Goal: Find specific page/section: Find specific page/section

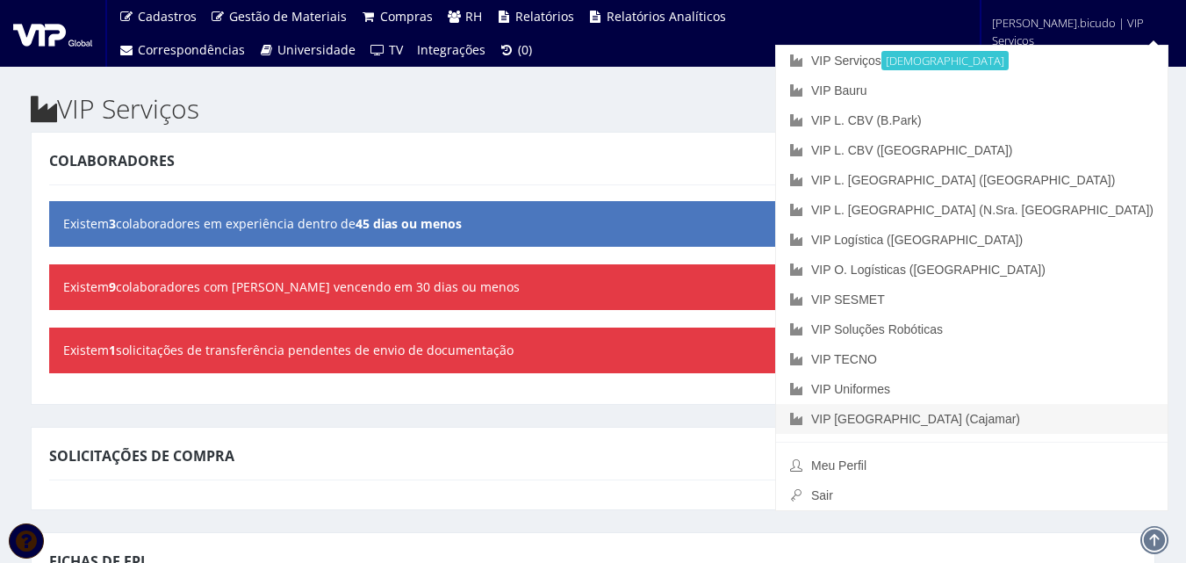
click at [1031, 426] on link "VIP [GEOGRAPHIC_DATA] (Cajamar)" at bounding box center [972, 419] width 392 height 30
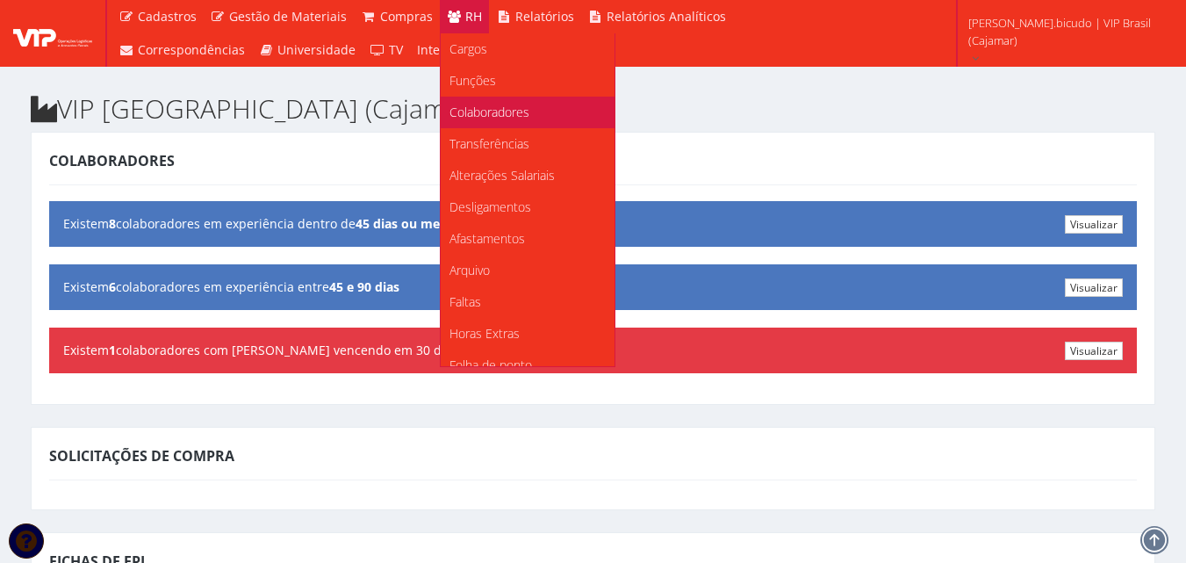
click at [476, 108] on span "Colaboradores" at bounding box center [490, 112] width 80 height 17
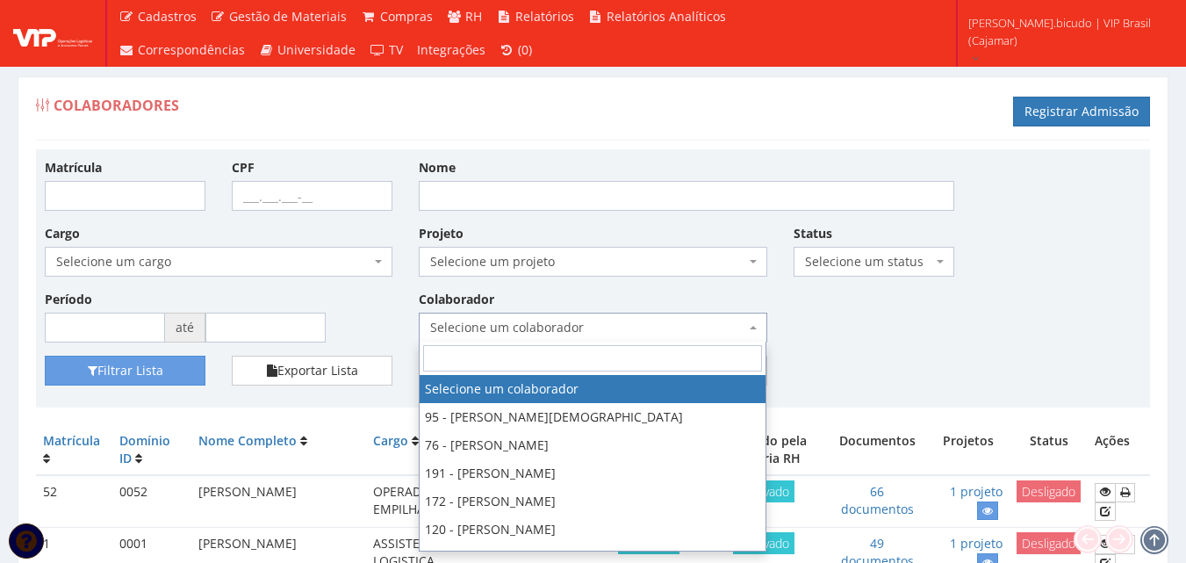
click at [592, 331] on span "Selecione um colaborador" at bounding box center [587, 328] width 314 height 18
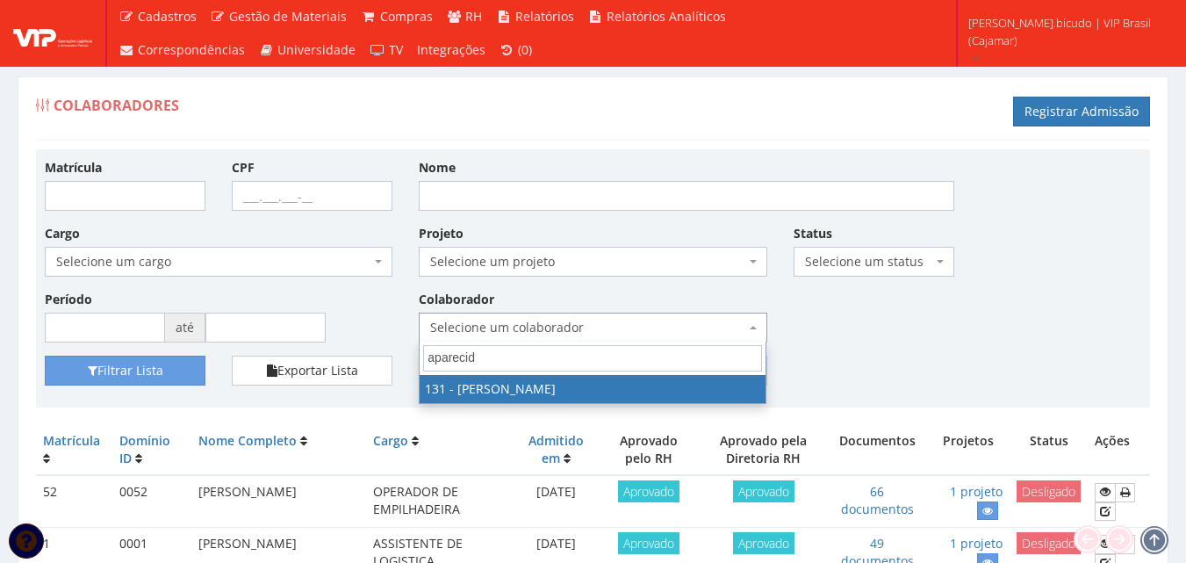
type input "aparecido"
select select "3881"
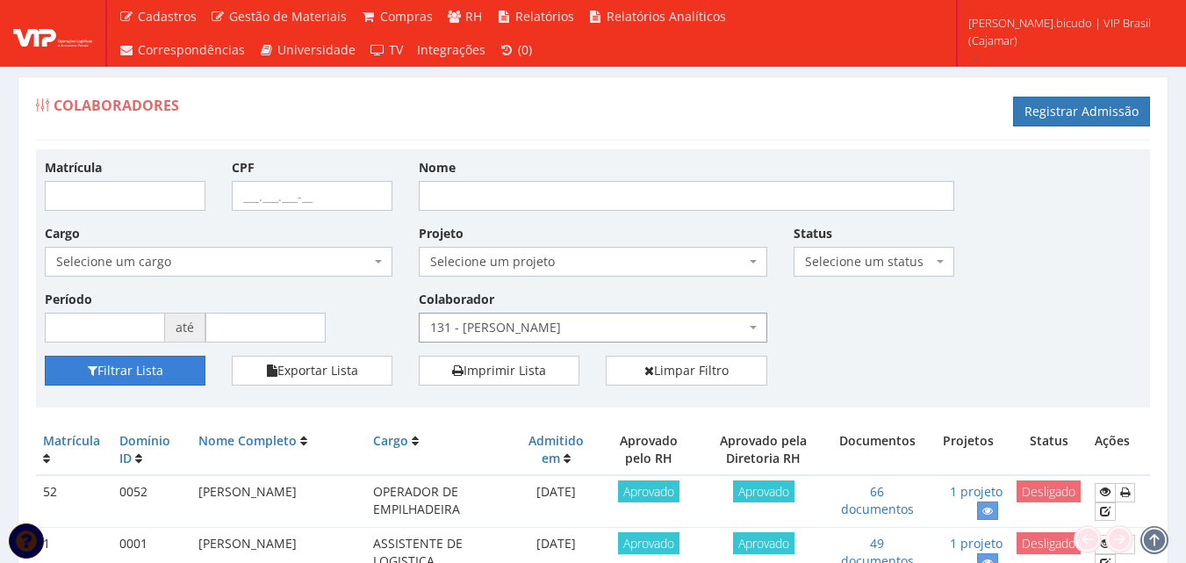
click at [175, 372] on button "Filtrar Lista" at bounding box center [125, 371] width 161 height 30
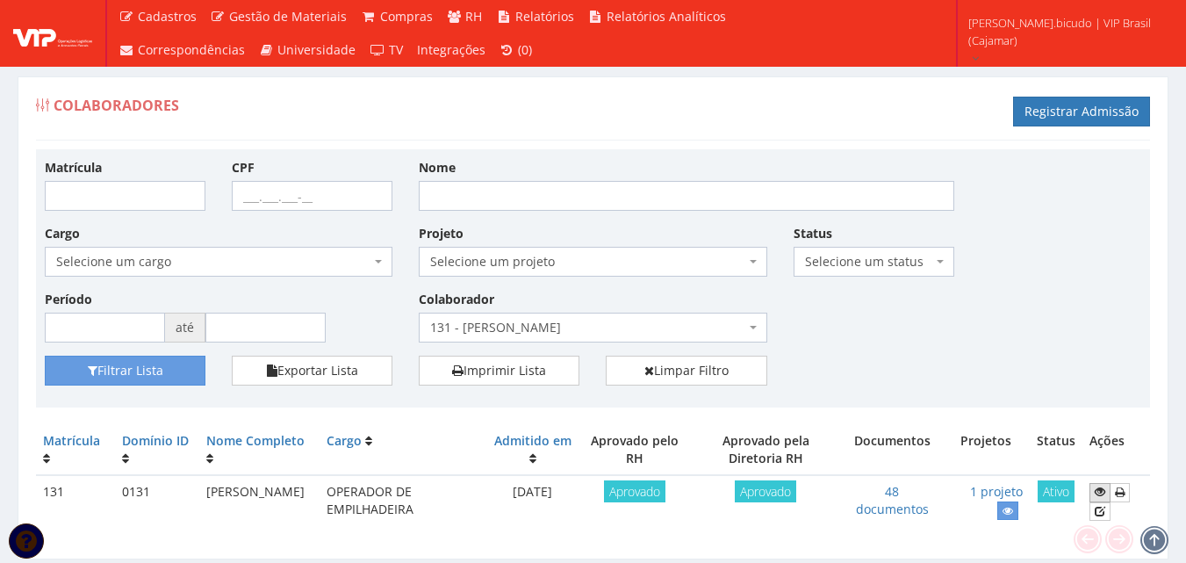
click at [1098, 492] on icon at bounding box center [1100, 491] width 11 height 12
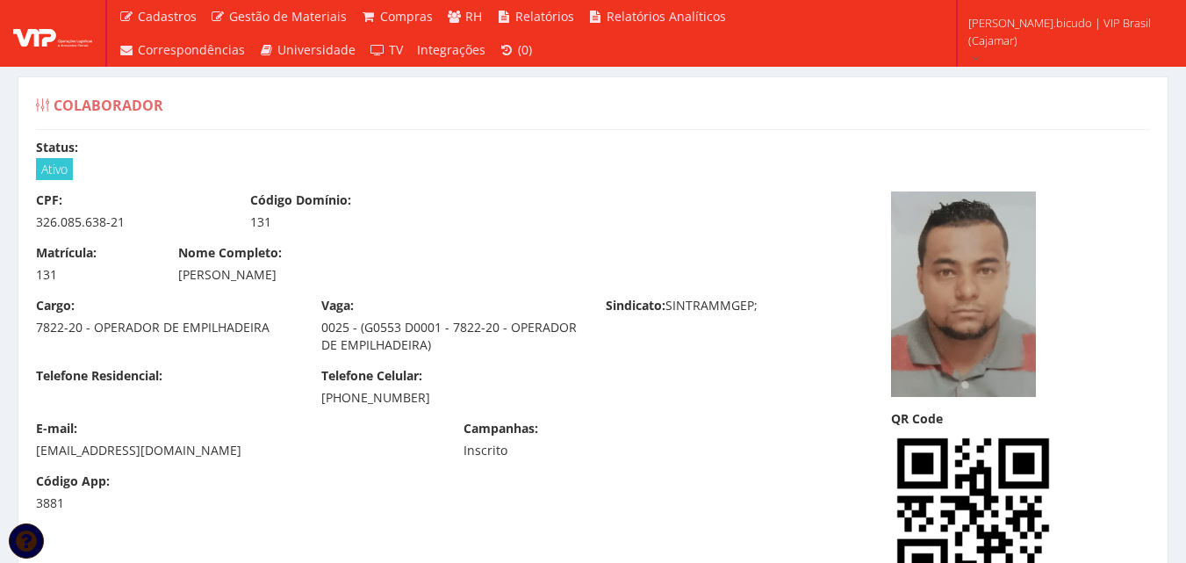
drag, startPoint x: 177, startPoint y: 279, endPoint x: 360, endPoint y: 267, distance: 183.0
click at [360, 267] on div "Nome Completo: APARECIDO VIEIRA JUNIOR" at bounding box center [450, 264] width 571 height 40
copy div "APARECIDO VIEIRA JUNIOR"
click at [563, 295] on div "Matrícula: 131 Nome Completo: APARECIDO VIEIRA JUNIOR" at bounding box center [450, 270] width 855 height 53
